Goal: Transaction & Acquisition: Purchase product/service

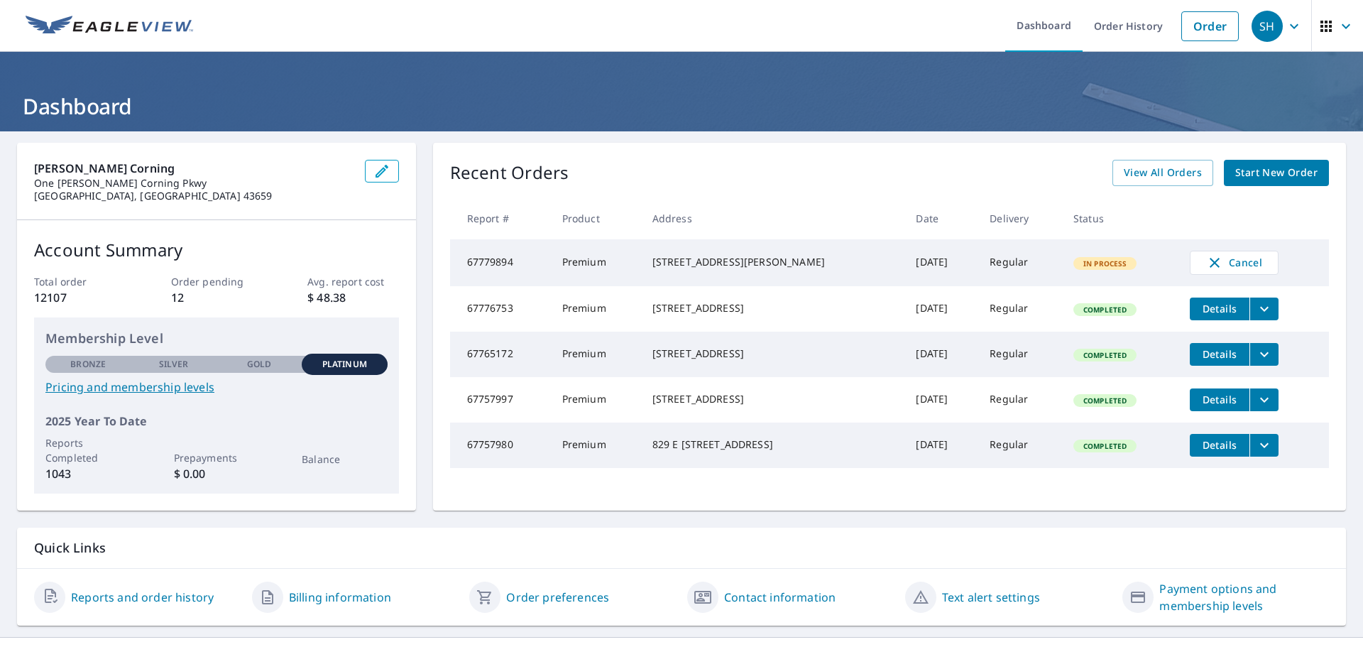
click at [1256, 174] on span "Start New Order" at bounding box center [1276, 173] width 82 height 18
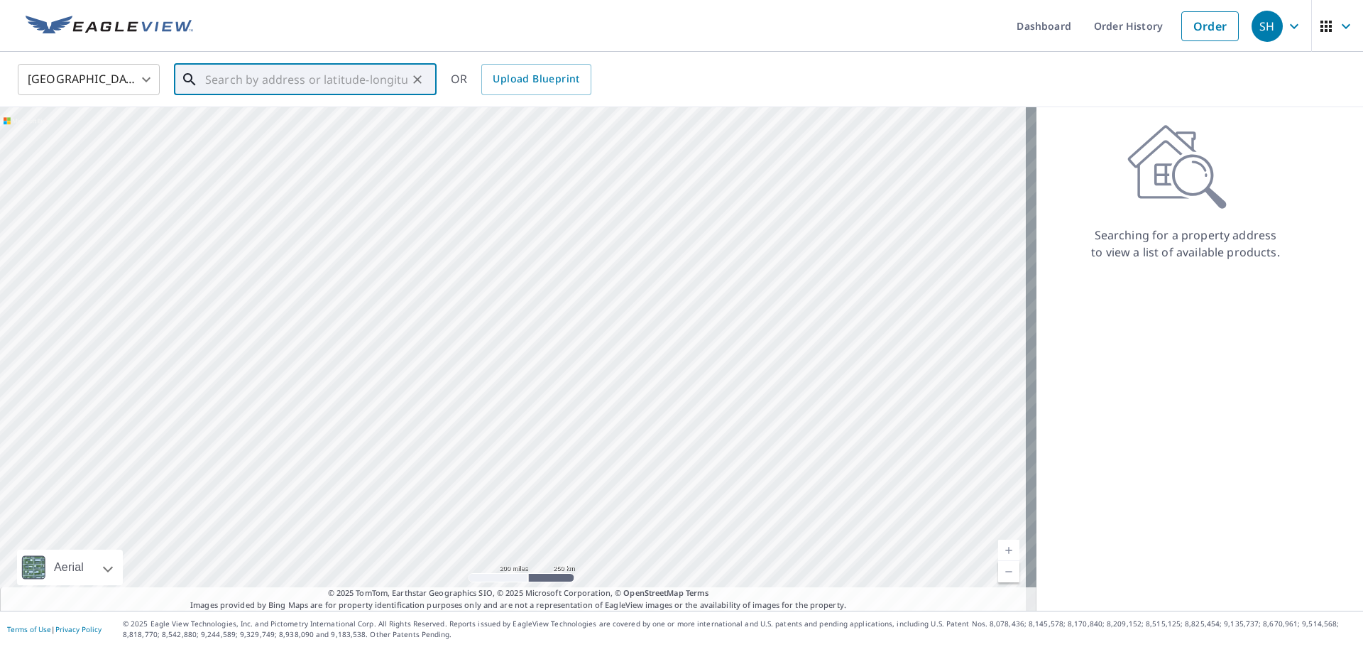
click at [297, 77] on input "text" at bounding box center [306, 80] width 202 height 40
paste input "[STREET_ADDRESS][PERSON_NAME]"
click at [231, 80] on input "[STREET_ADDRESS][PERSON_NAME]" at bounding box center [306, 80] width 202 height 40
click at [368, 77] on input "[STREET_ADDRESS][PERSON_NAME]" at bounding box center [306, 80] width 202 height 40
click at [319, 112] on ul "Match not found" at bounding box center [305, 116] width 263 height 37
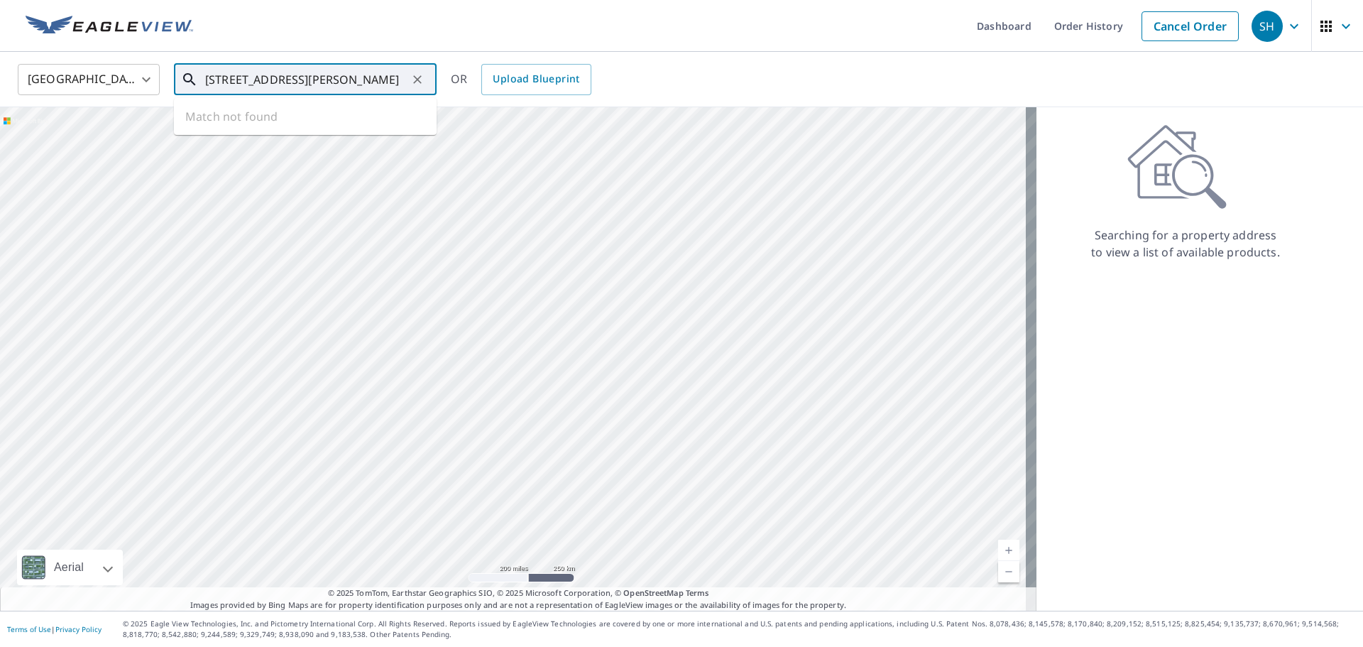
drag, startPoint x: 366, startPoint y: 80, endPoint x: 231, endPoint y: 72, distance: 135.1
click at [231, 72] on input "[STREET_ADDRESS][PERSON_NAME]" at bounding box center [306, 80] width 202 height 40
click at [368, 78] on input "[STREET_ADDRESS][PERSON_NAME]" at bounding box center [306, 80] width 202 height 40
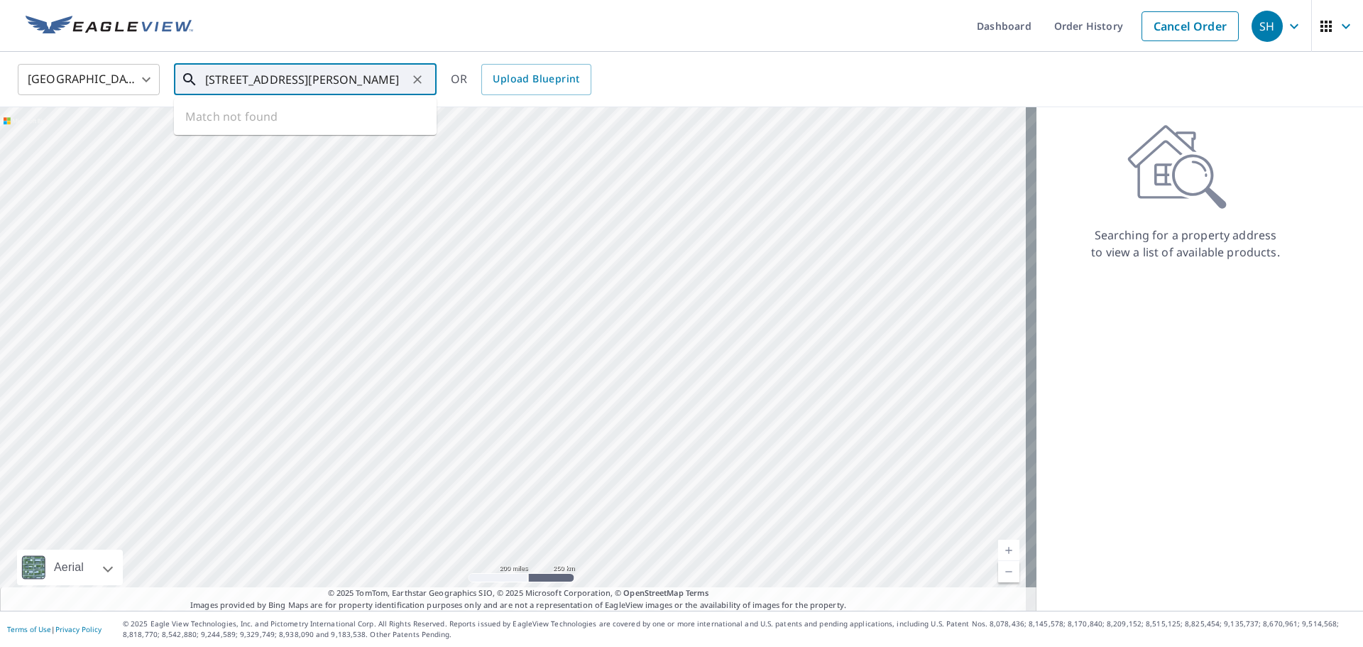
click at [368, 78] on input "[STREET_ADDRESS][PERSON_NAME]" at bounding box center [306, 80] width 202 height 40
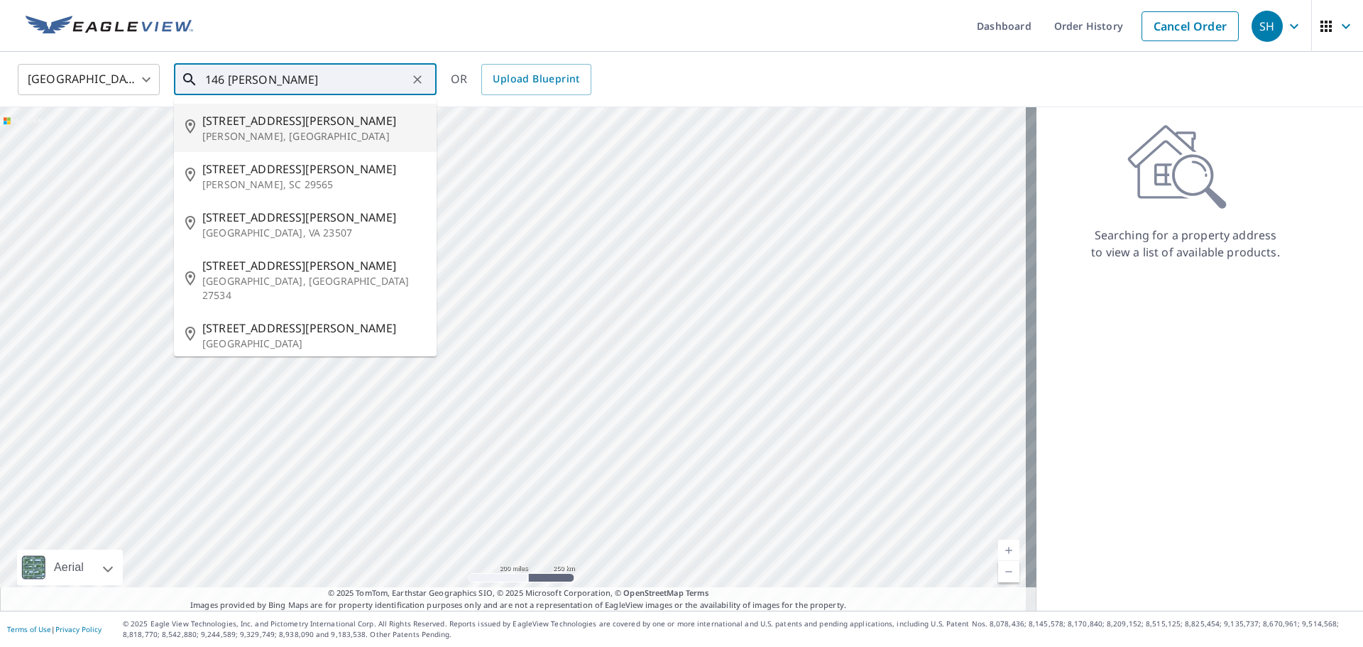
click at [329, 81] on input "146 [PERSON_NAME]" at bounding box center [306, 80] width 202 height 40
drag, startPoint x: 227, startPoint y: 80, endPoint x: 165, endPoint y: 77, distance: 62.5
click at [165, 77] on div "[GEOGRAPHIC_DATA] [GEOGRAPHIC_DATA] ​ 146 [PERSON_NAME] ​ [STREET_ADDRESS][PERS…" at bounding box center [676, 78] width 1339 height 33
click at [300, 82] on input "[PERSON_NAME]" at bounding box center [306, 80] width 202 height 40
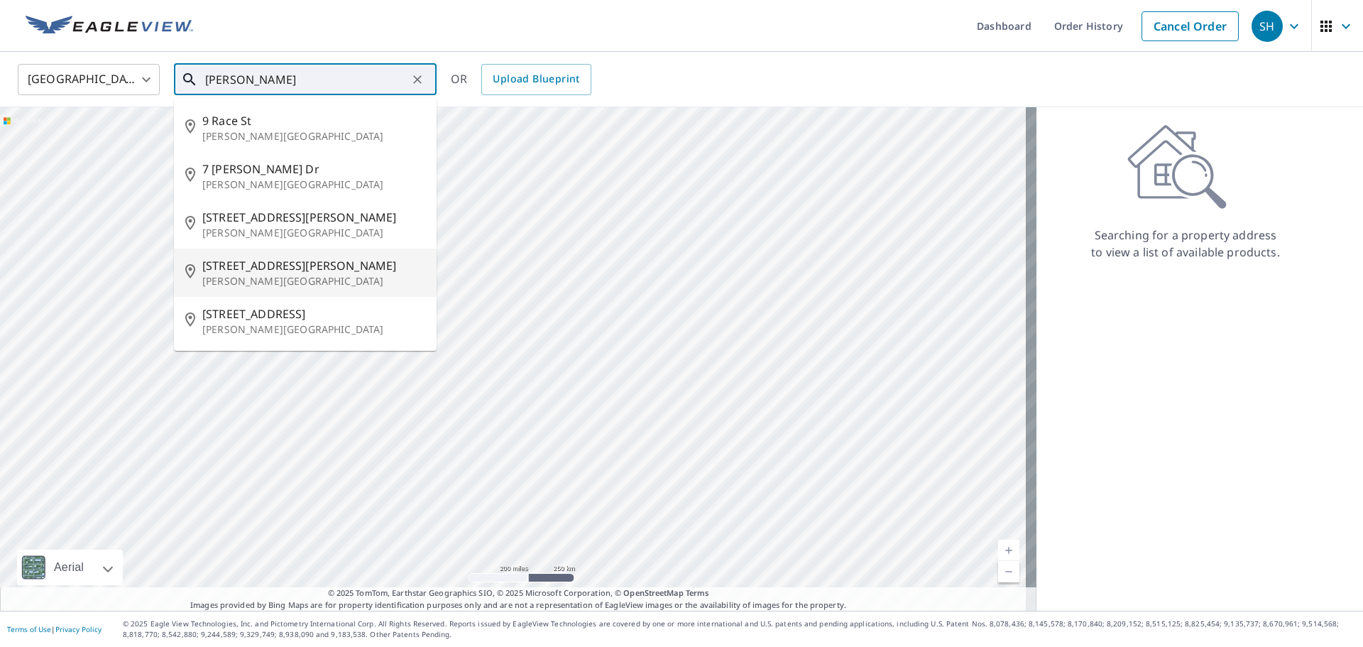
type input "[PERSON_NAME]"
click at [214, 79] on input "[PERSON_NAME]" at bounding box center [306, 80] width 202 height 40
